Goal: Task Accomplishment & Management: Use online tool/utility

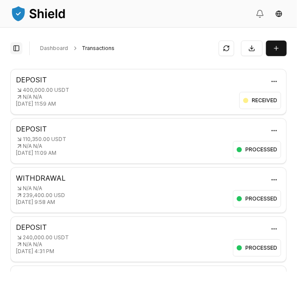
click at [15, 47] on button "Toggle Sidebar" at bounding box center [16, 48] width 12 height 12
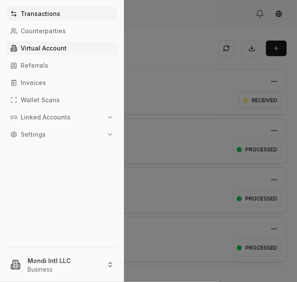
click at [54, 50] on p "Virtual Account" at bounding box center [44, 48] width 46 height 6
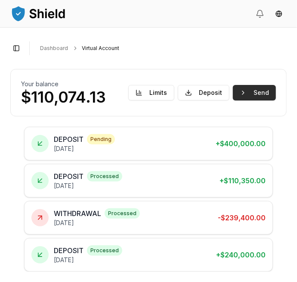
click at [262, 88] on button "Send" at bounding box center [254, 93] width 43 height 16
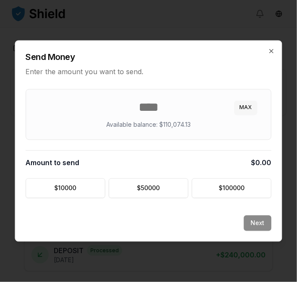
click at [253, 105] on button "MAX" at bounding box center [246, 108] width 23 height 14
type input "*********"
click at [260, 219] on button "Next" at bounding box center [258, 224] width 28 height 16
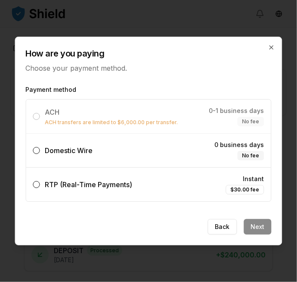
click at [160, 152] on label "Domestic Wire 0 business days No fee" at bounding box center [148, 151] width 245 height 34
click at [40, 152] on button "Domestic Wire 0 business days No fee" at bounding box center [36, 150] width 7 height 7
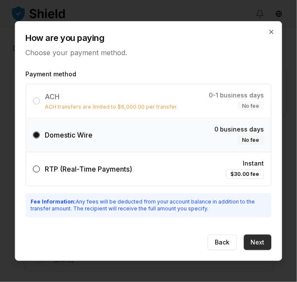
click at [265, 238] on button "Next" at bounding box center [258, 242] width 28 height 16
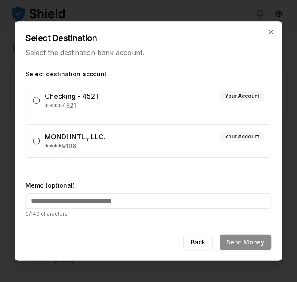
click at [184, 140] on div "MONDI INTL., LLC. Your Account" at bounding box center [154, 136] width 219 height 10
click at [40, 140] on button "MONDI INTL., LLC. Your Account ****9106" at bounding box center [36, 141] width 7 height 7
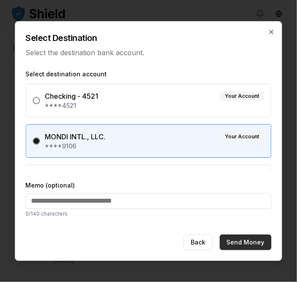
click at [253, 241] on button "Send Money" at bounding box center [246, 242] width 52 height 16
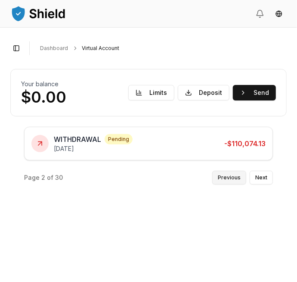
click at [238, 182] on button "Previous" at bounding box center [230, 178] width 34 height 14
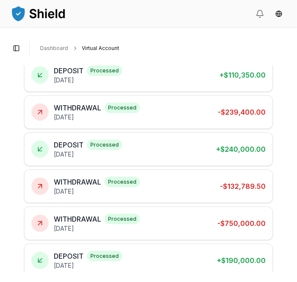
scroll to position [136, 0]
